Goal: Information Seeking & Learning: Learn about a topic

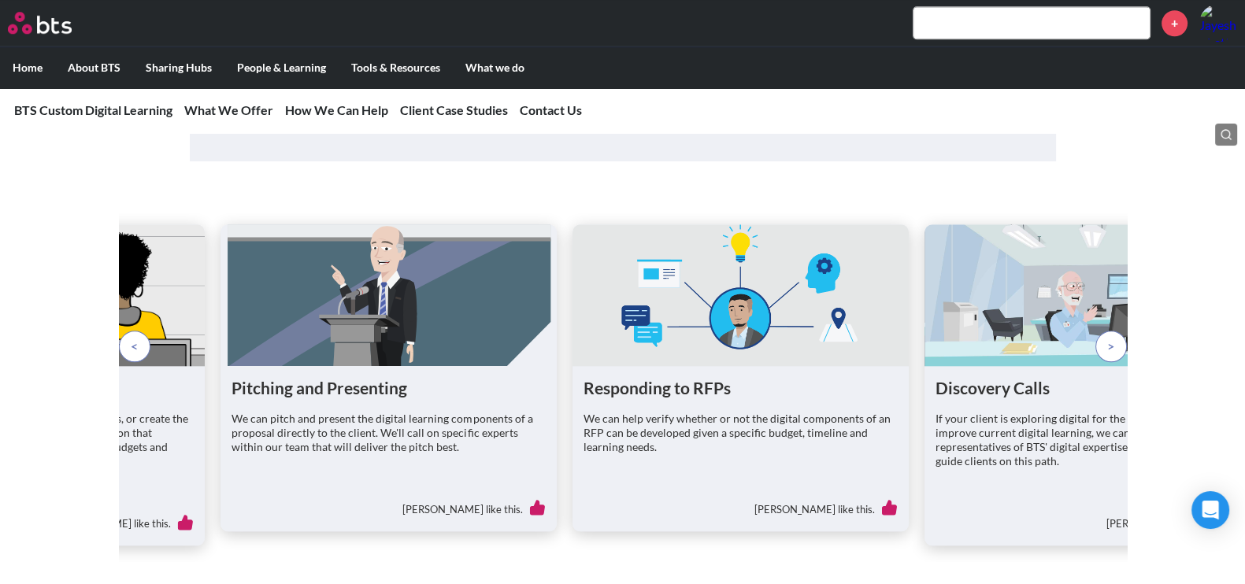
scroll to position [1969, 0]
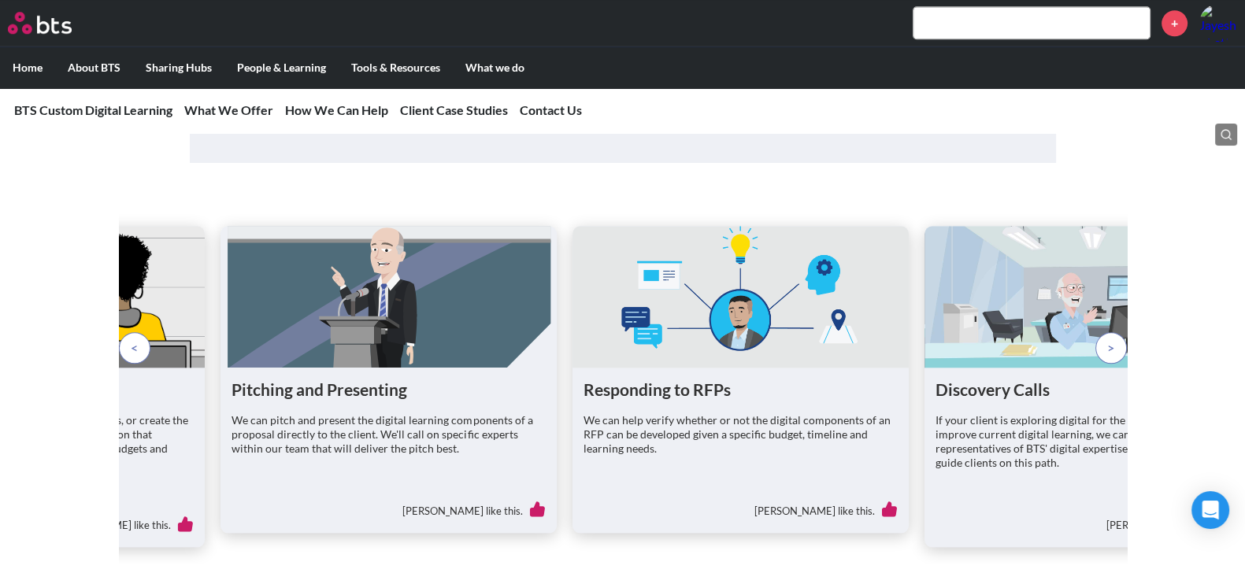
click at [1124, 368] on figure at bounding box center [1092, 297] width 336 height 142
click at [1114, 364] on p at bounding box center [1110, 347] width 31 height 31
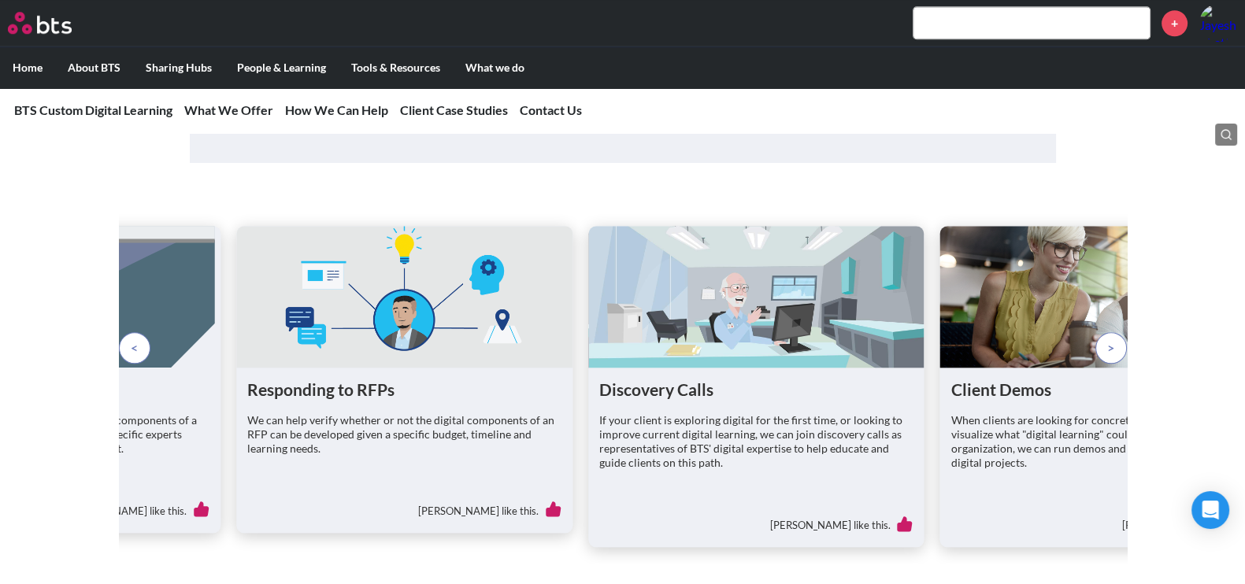
click at [1114, 364] on p at bounding box center [1110, 347] width 31 height 31
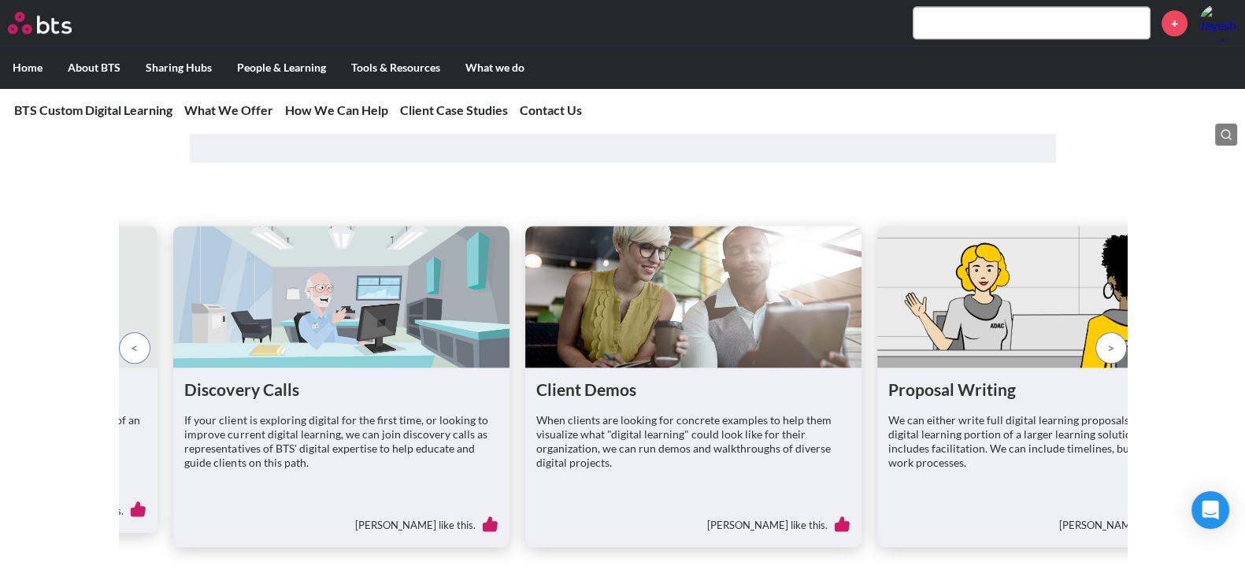
scroll to position [2011, 0]
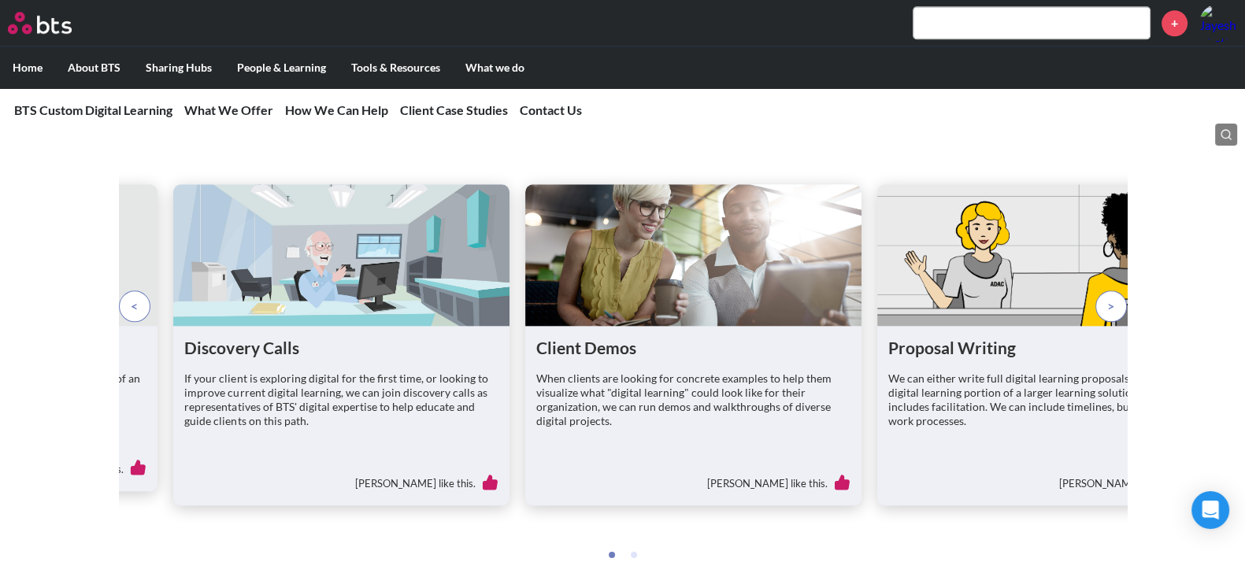
click at [587, 326] on figure at bounding box center [693, 255] width 336 height 142
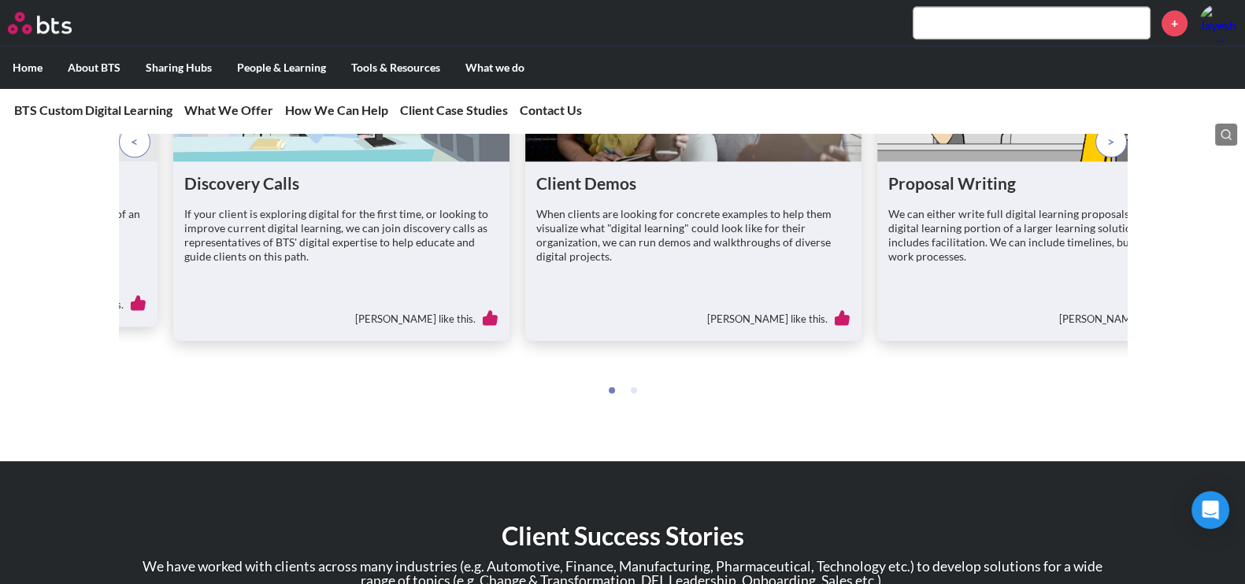
scroll to position [2174, 0]
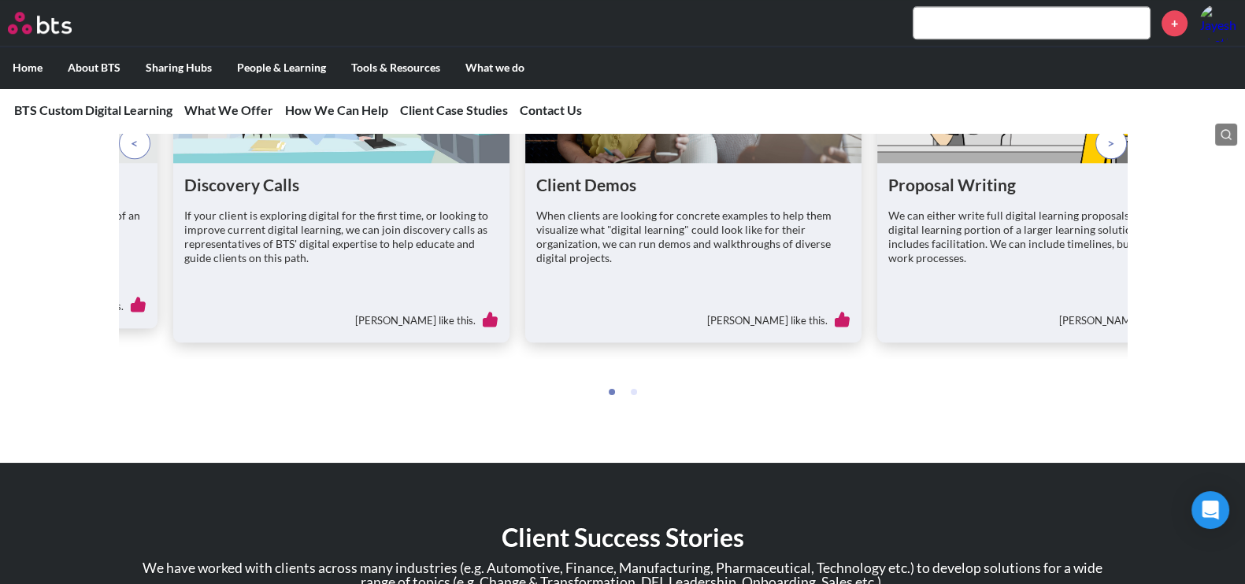
click at [621, 207] on div "Client Demos When clients are looking for concrete examples to help them visual…" at bounding box center [693, 252] width 336 height 179
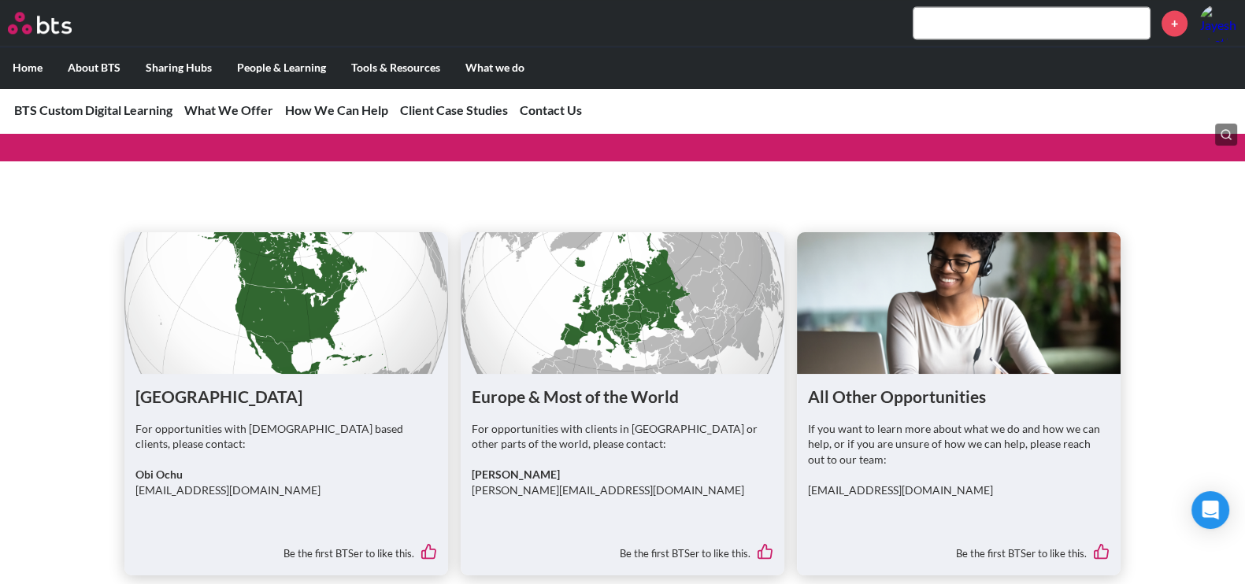
scroll to position [2885, 0]
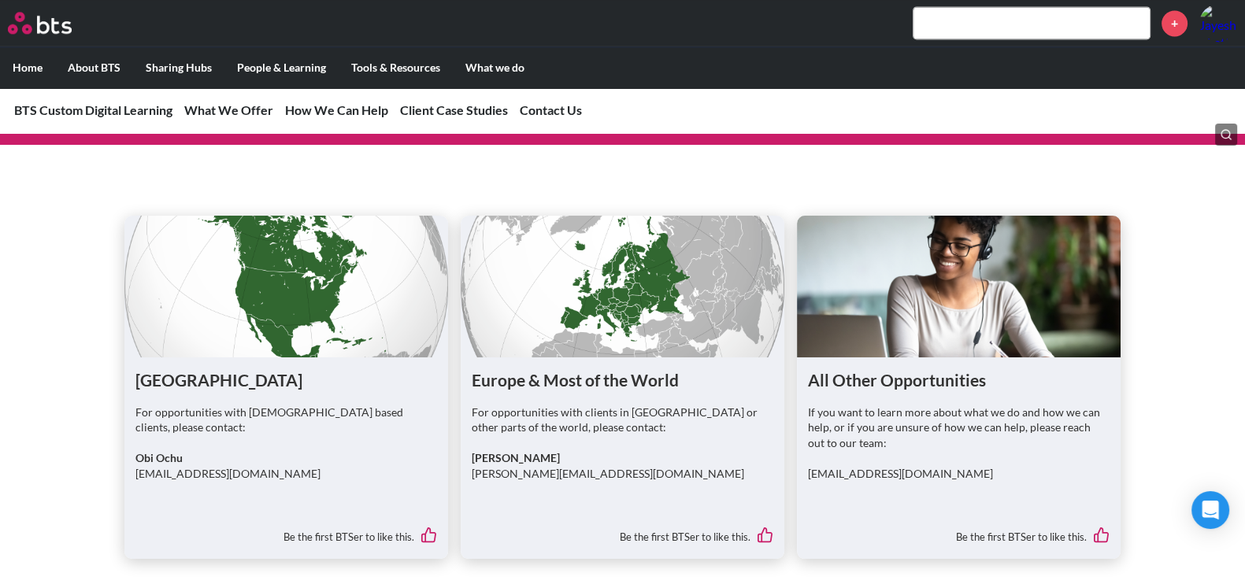
drag, startPoint x: 597, startPoint y: 453, endPoint x: 470, endPoint y: 463, distance: 127.2
click at [470, 463] on div "Europe & Most of the World For opportunities with clients in [GEOGRAPHIC_DATA] …" at bounding box center [623, 458] width 324 height 202
copy strong "[PERSON_NAME]"
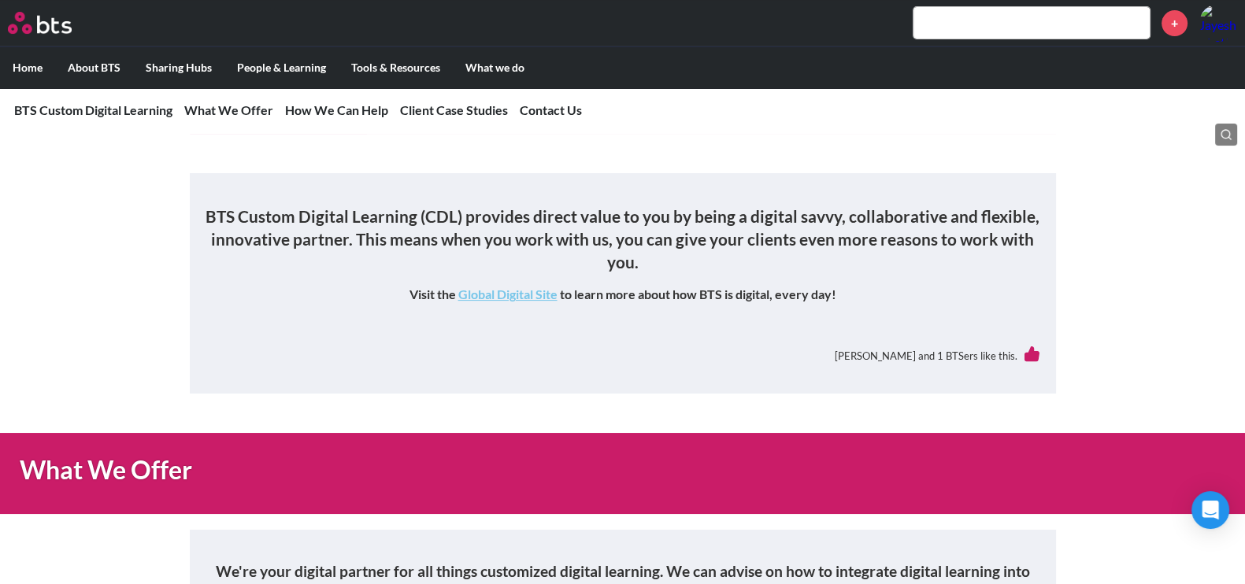
scroll to position [0, 0]
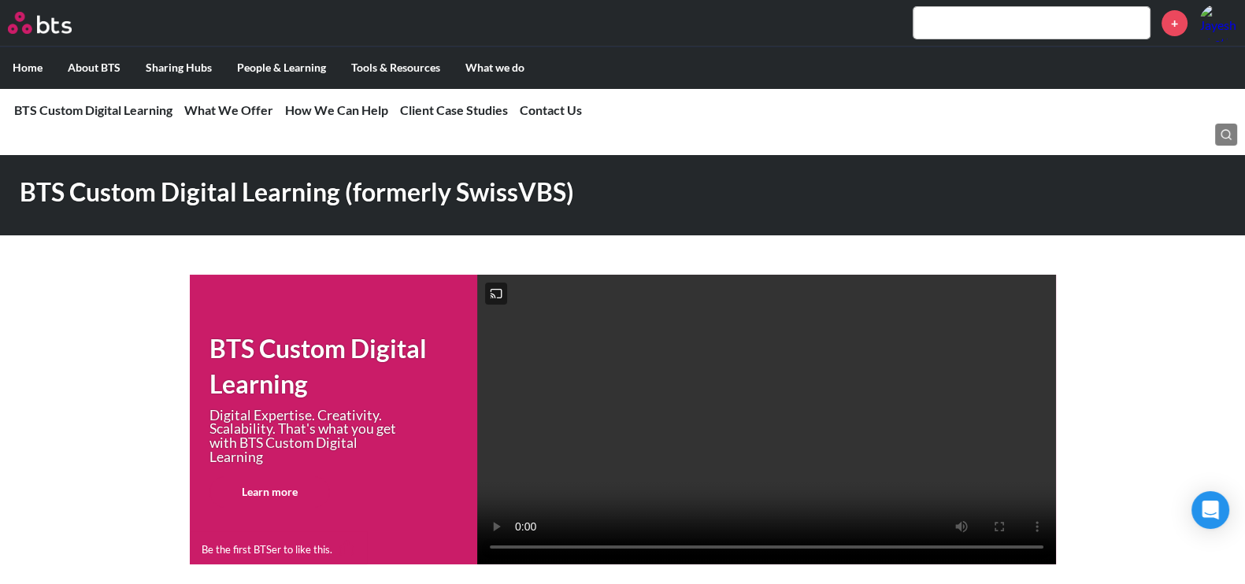
click at [1219, 323] on div "BTS Custom Digital Learning Digital Expertise. Creativity. Scalability. That's …" at bounding box center [622, 420] width 1245 height 290
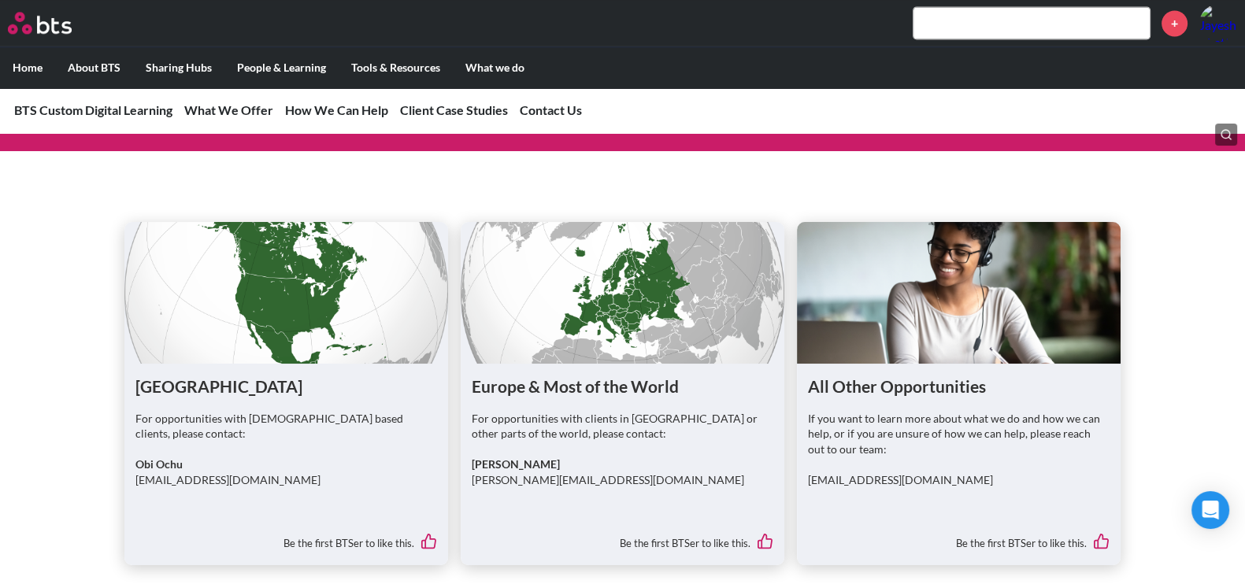
scroll to position [2885, 0]
